Goal: Communication & Community: Share content

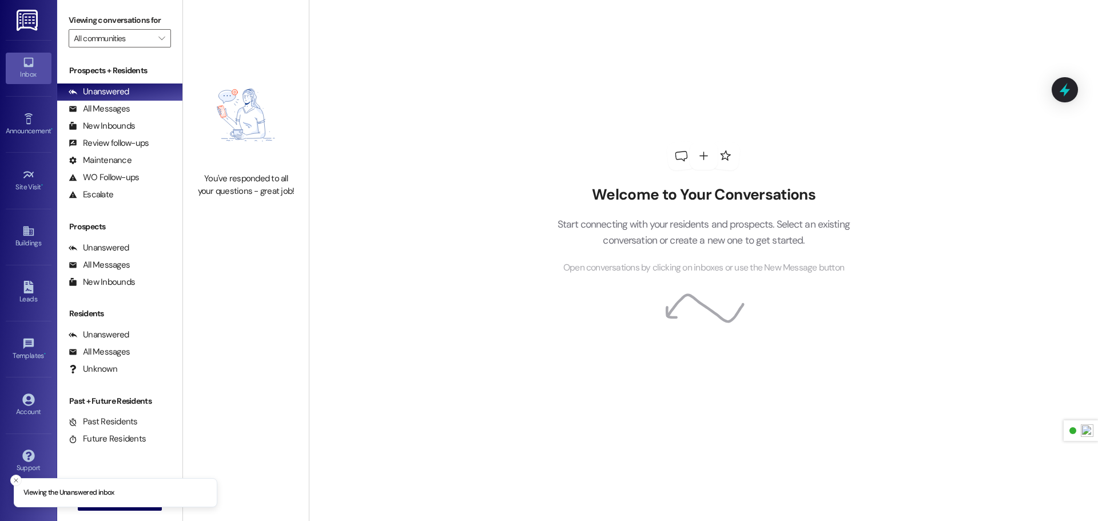
click at [27, 18] on img at bounding box center [28, 20] width 23 height 21
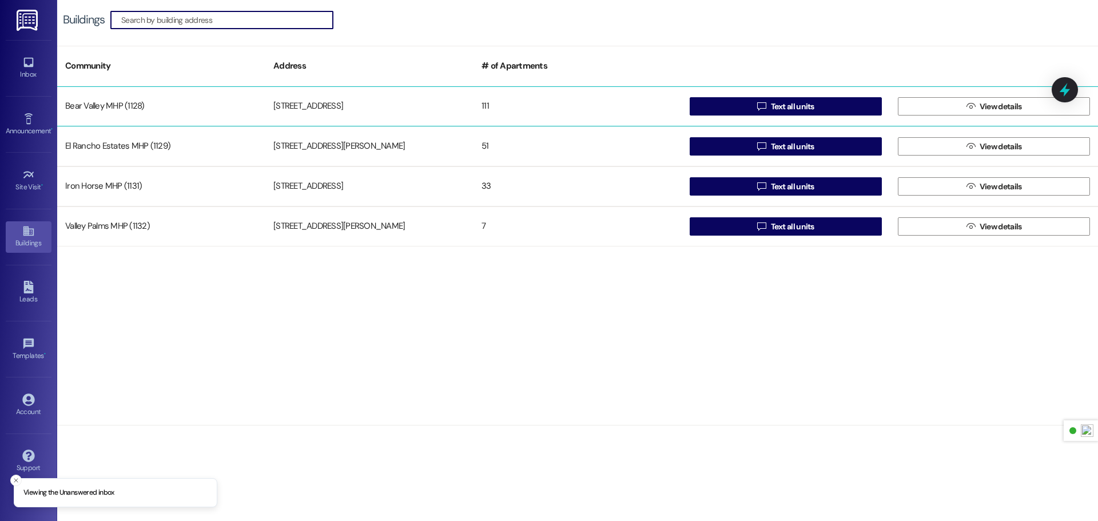
click at [201, 102] on div "Bear Valley MHP (1128)" at bounding box center [161, 106] width 208 height 23
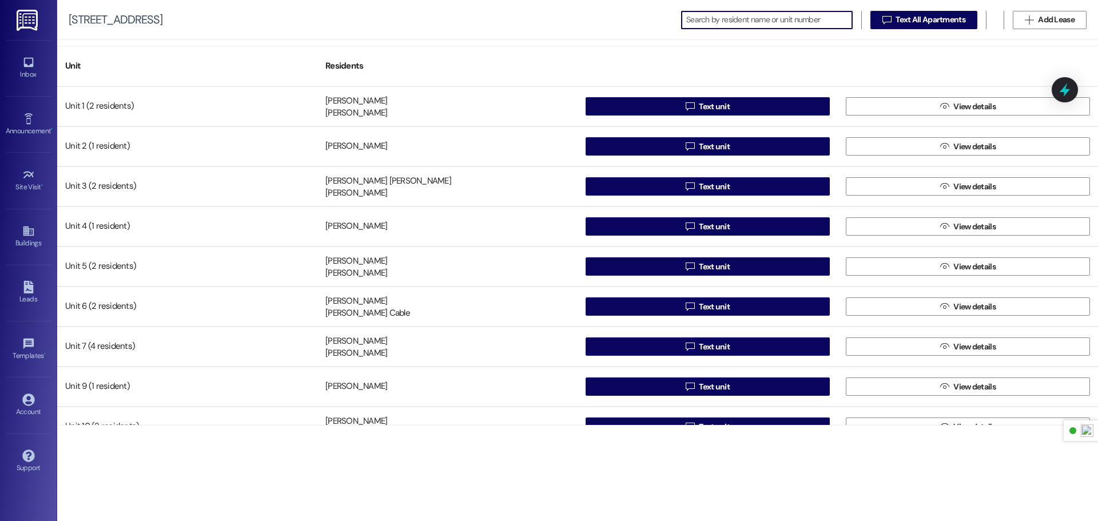
click at [31, 22] on img at bounding box center [28, 20] width 23 height 21
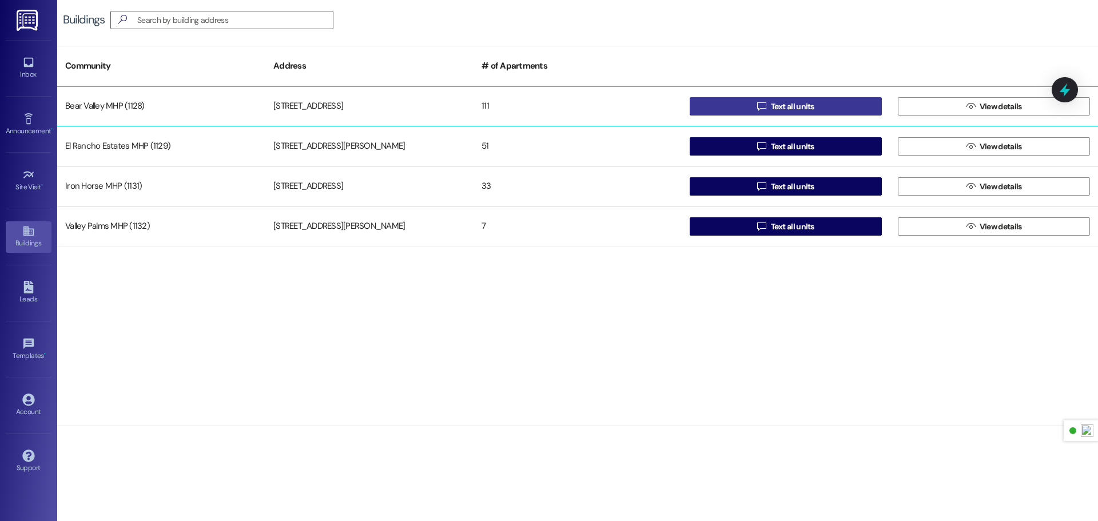
click at [856, 111] on button " Text all units" at bounding box center [786, 106] width 192 height 18
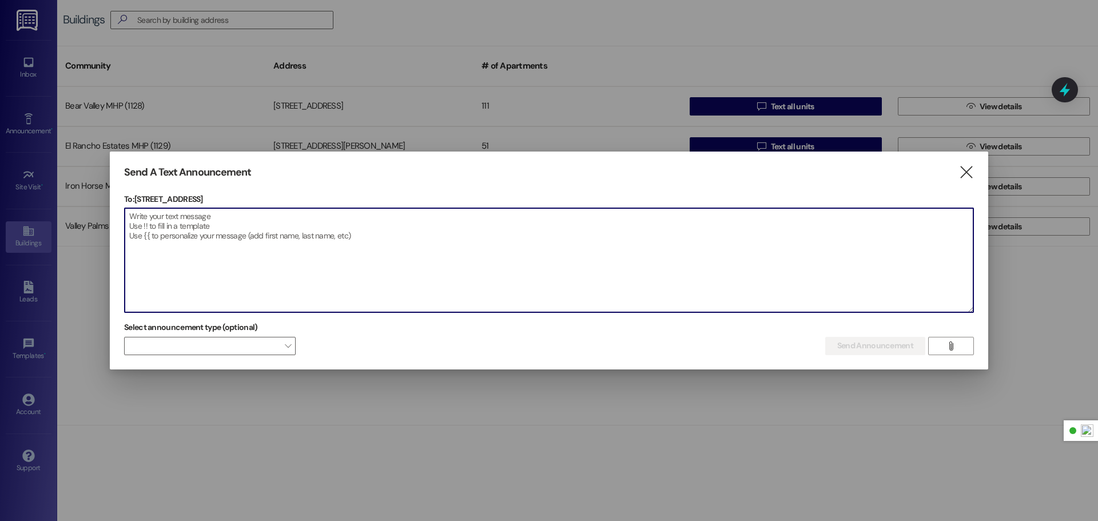
click at [291, 213] on textarea at bounding box center [549, 260] width 849 height 104
paste textarea "Of course. Here are a few options for the notice, ranging from a quick text ale…"
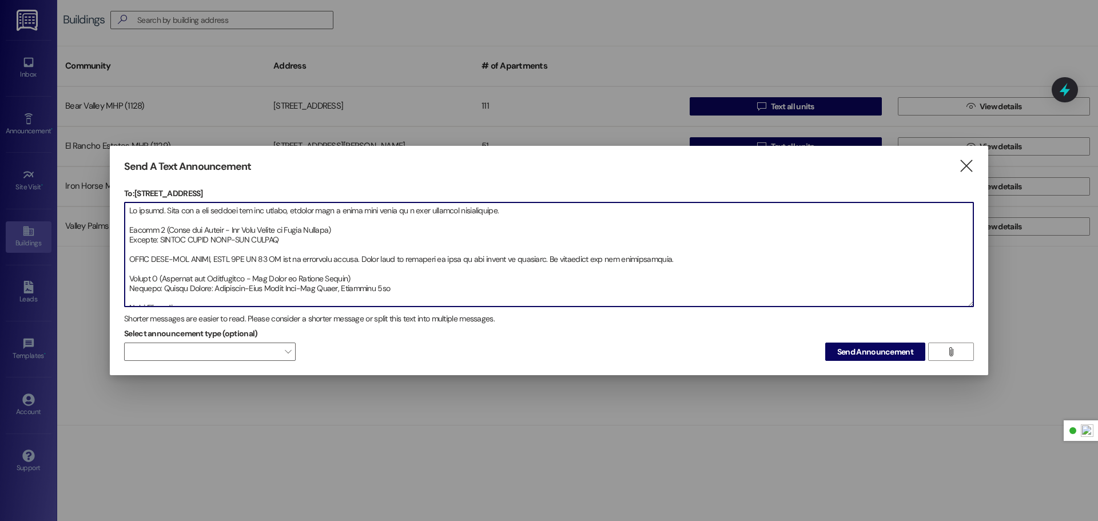
drag, startPoint x: 185, startPoint y: 301, endPoint x: 96, endPoint y: 184, distance: 147.3
click at [96, 184] on div "Send A Text Announcement  To: [STREET_ADDRESS]  Drop image file here Shorter …" at bounding box center [549, 260] width 1098 height 521
click at [114, 213] on div "Send A Text Announcement  To: [STREET_ADDRESS]  Drop image file here Shorter …" at bounding box center [549, 261] width 878 height 230
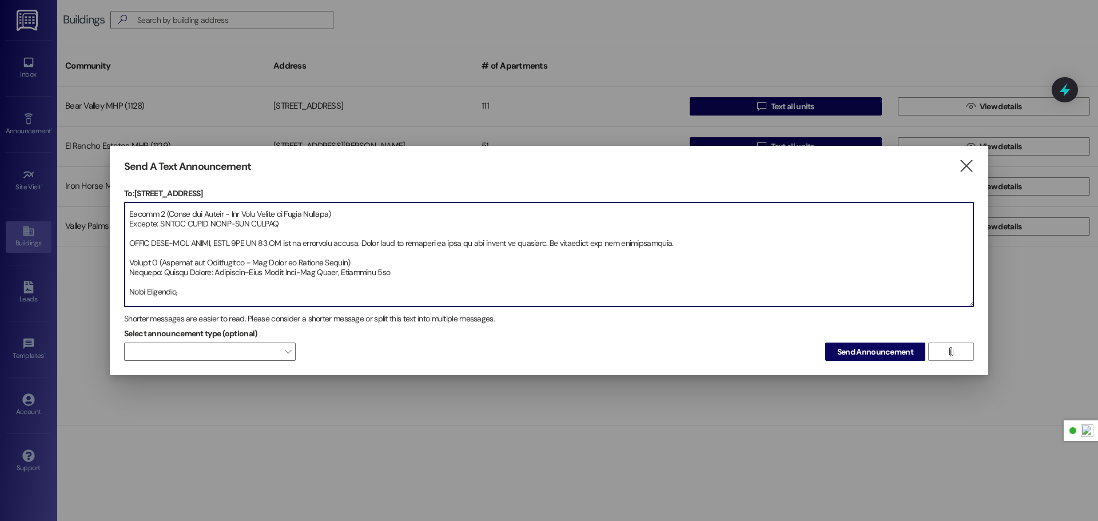
drag, startPoint x: 130, startPoint y: 208, endPoint x: 435, endPoint y: 277, distance: 311.9
click at [435, 277] on textarea at bounding box center [549, 254] width 849 height 104
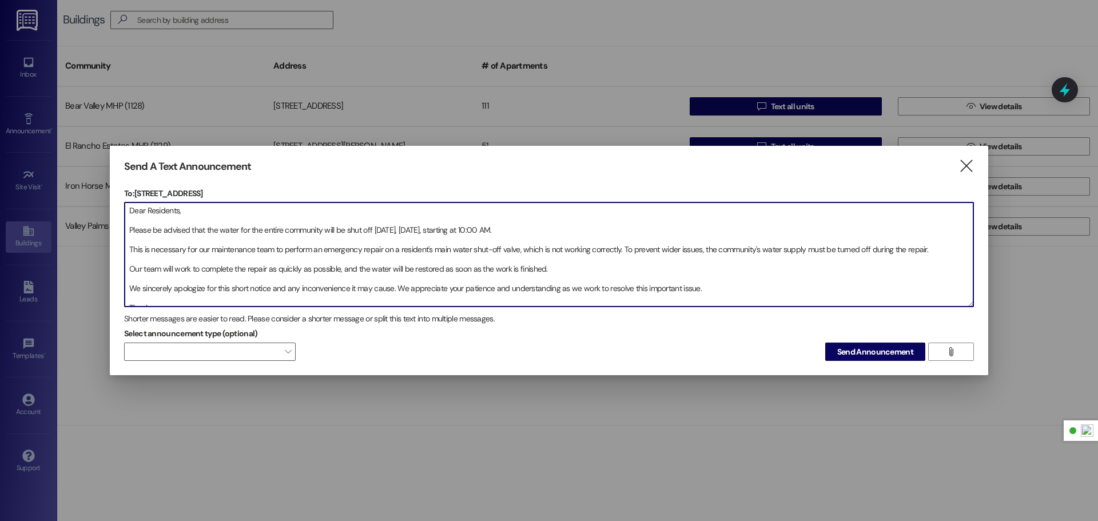
scroll to position [29, 0]
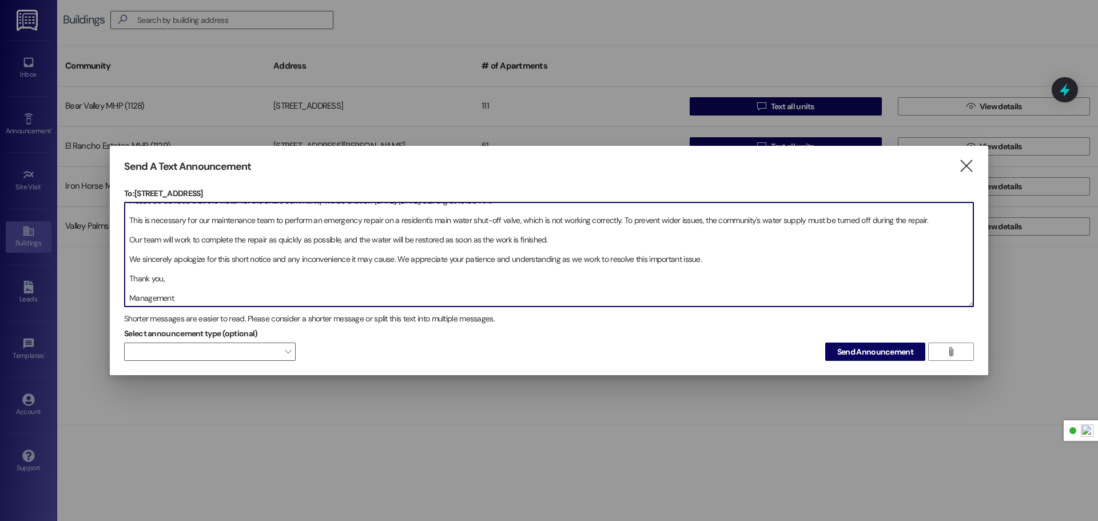
drag, startPoint x: 130, startPoint y: 210, endPoint x: 257, endPoint y: 310, distance: 161.2
click at [257, 310] on div "To: [STREET_ADDRESS]  Drop image file here Dear Residents, Please be advised t…" at bounding box center [549, 275] width 850 height 174
type textarea "Dear Residents, Please be advised that the water for the entire community will …"
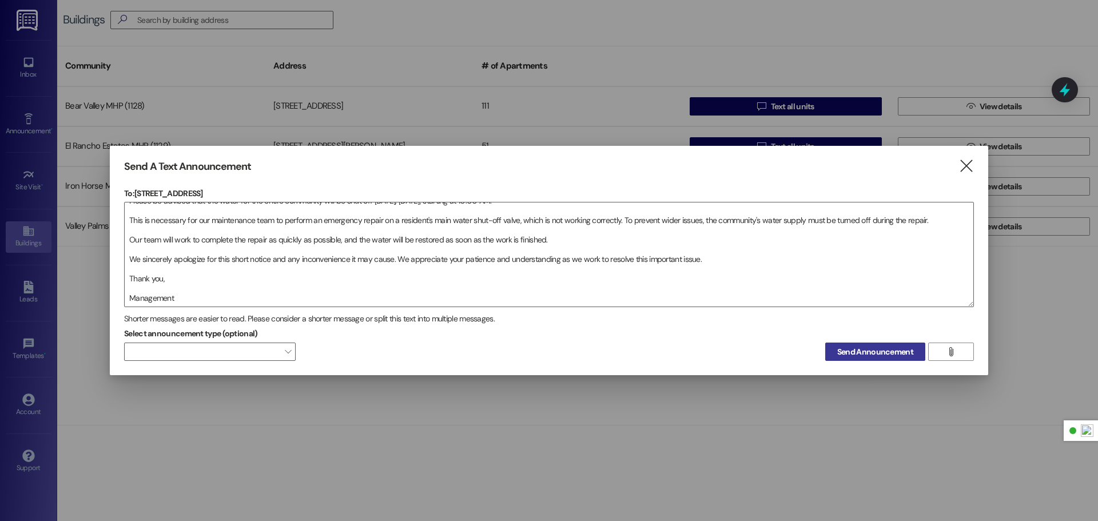
click at [858, 346] on span "Send Announcement" at bounding box center [875, 352] width 76 height 12
